Goal: Task Accomplishment & Management: Manage account settings

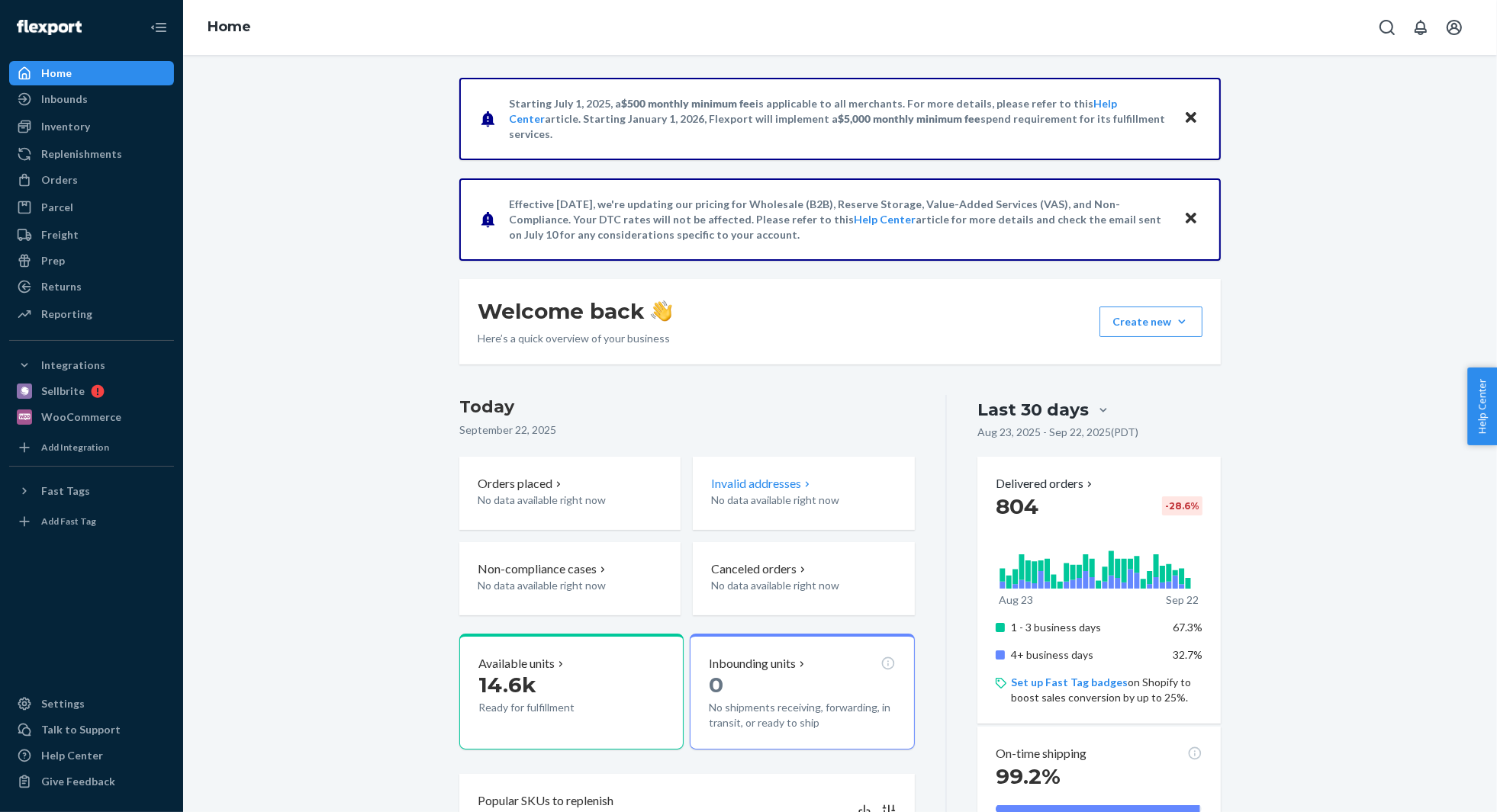
click at [766, 478] on p "Invalid addresses" at bounding box center [756, 483] width 90 height 18
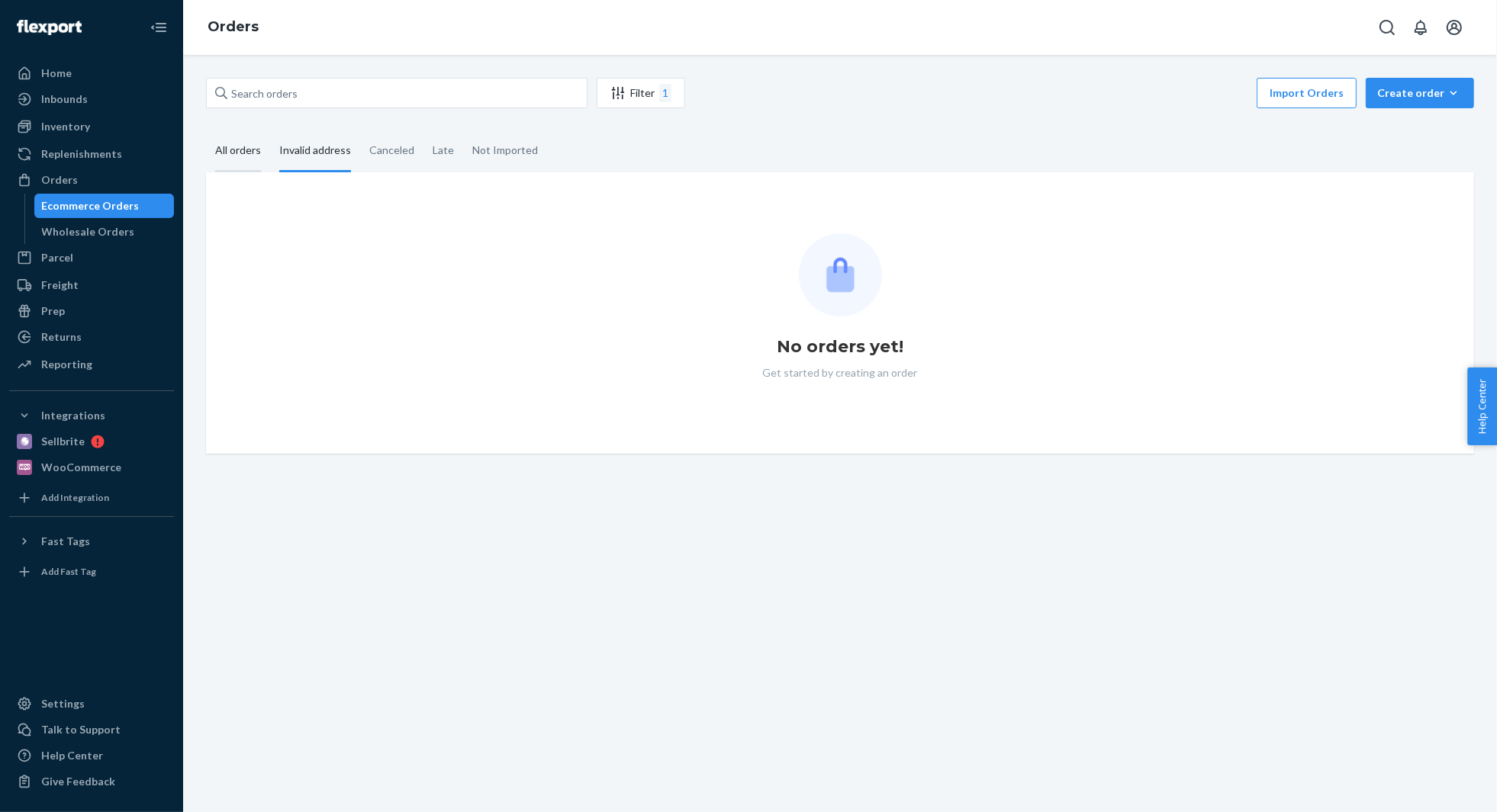
click at [246, 144] on div "All orders" at bounding box center [238, 151] width 45 height 42
click at [206, 130] on input "All orders" at bounding box center [206, 130] width 0 height 0
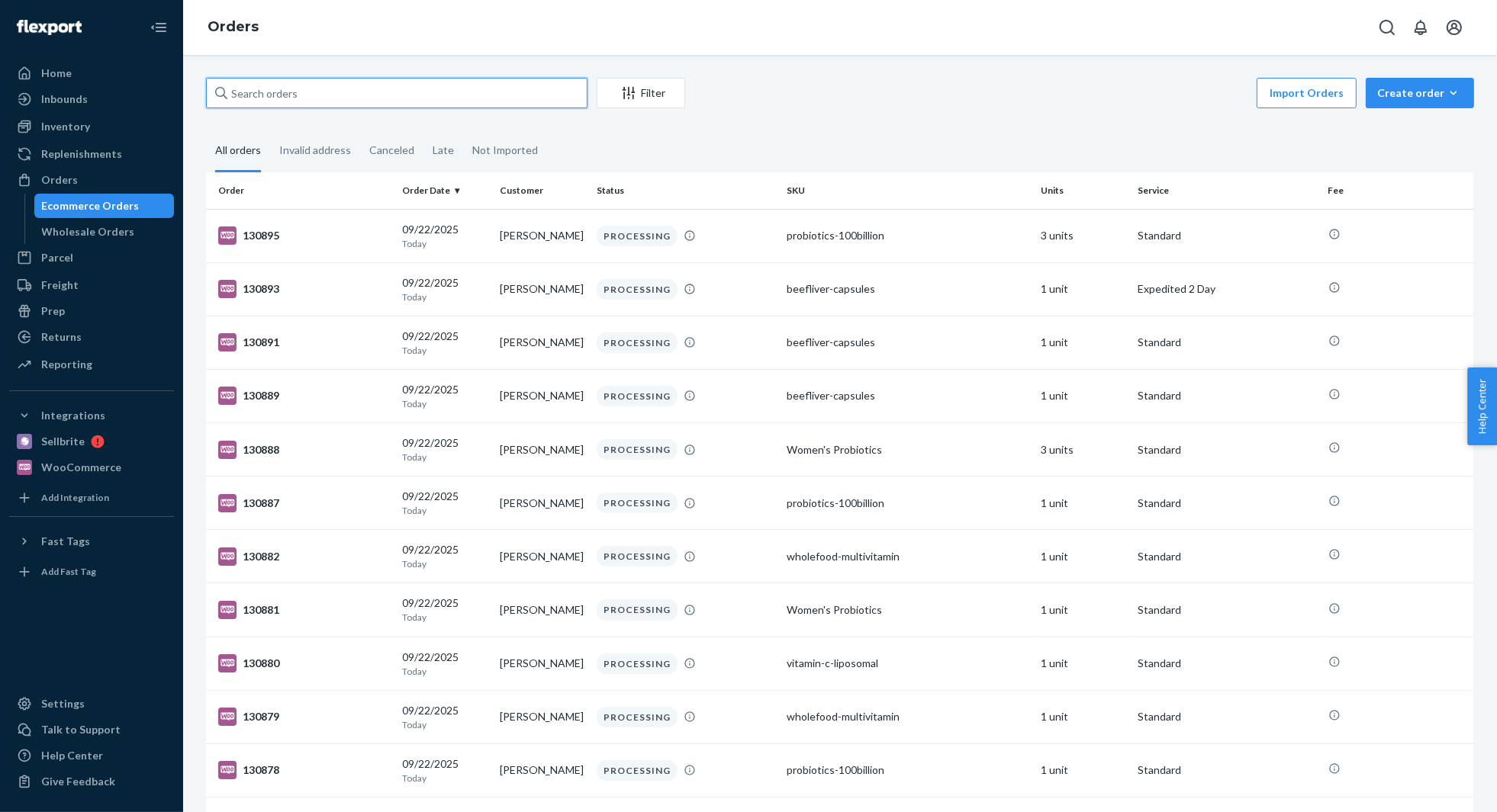
click at [320, 93] on input "text" at bounding box center [397, 93] width 382 height 30
paste input "[PERSON_NAME]"
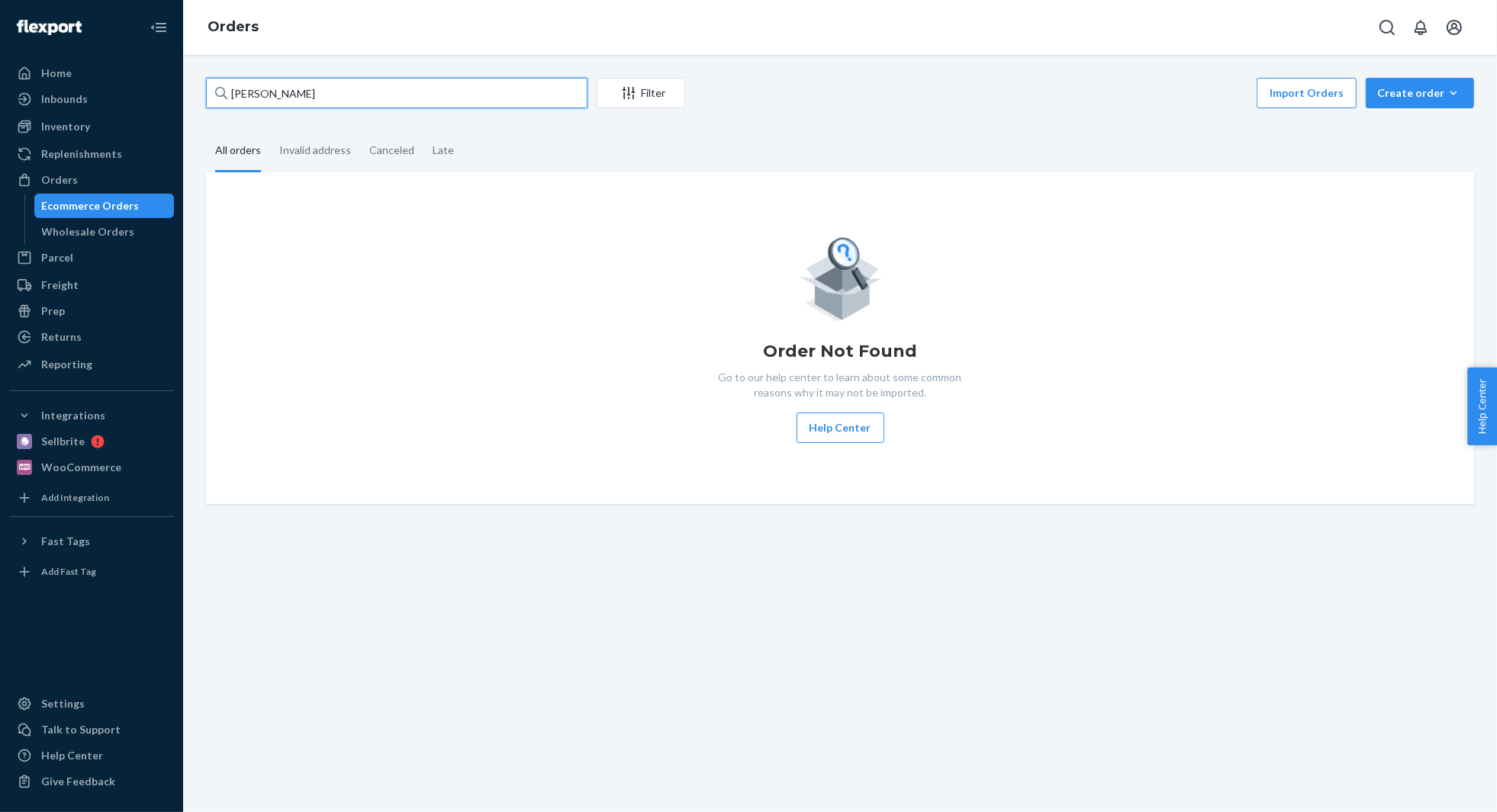
type input "[PERSON_NAME]"
